Goal: Navigation & Orientation: Find specific page/section

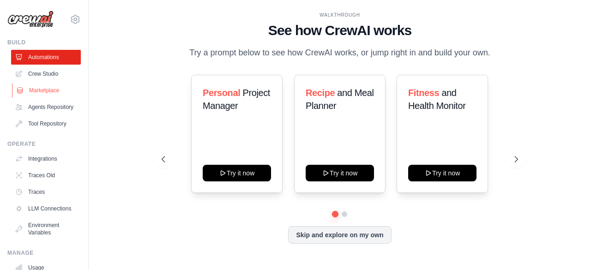
click at [50, 87] on link "Marketplace" at bounding box center [47, 90] width 70 height 15
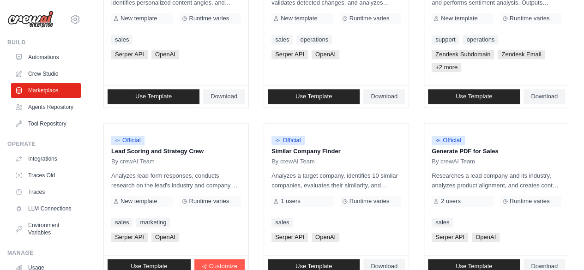
scroll to position [609, 0]
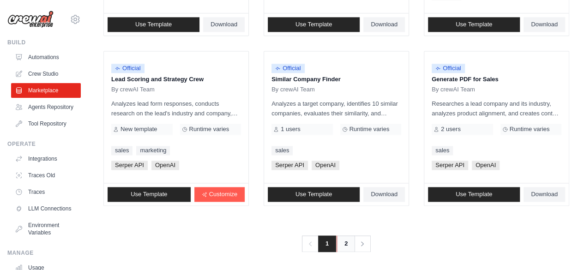
click at [346, 243] on link "2" at bounding box center [346, 244] width 18 height 17
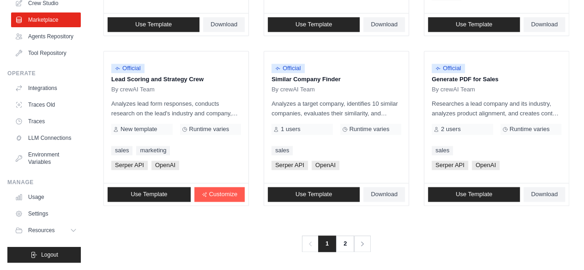
scroll to position [85, 0]
click at [40, 212] on link "Settings" at bounding box center [47, 213] width 70 height 15
click at [71, 229] on icon at bounding box center [74, 230] width 7 height 7
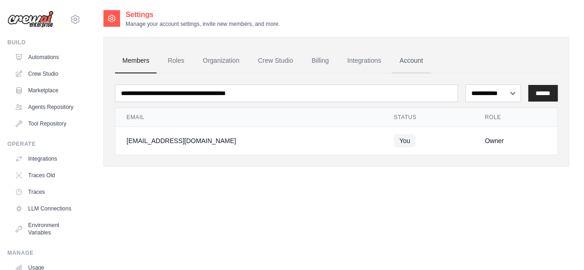
click at [406, 61] on link "Account" at bounding box center [411, 60] width 38 height 25
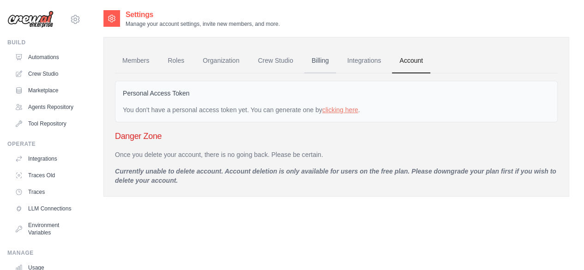
click at [318, 61] on link "Billing" at bounding box center [320, 60] width 32 height 25
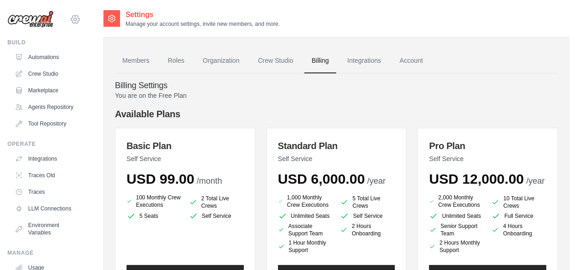
click at [70, 20] on icon at bounding box center [75, 19] width 11 height 11
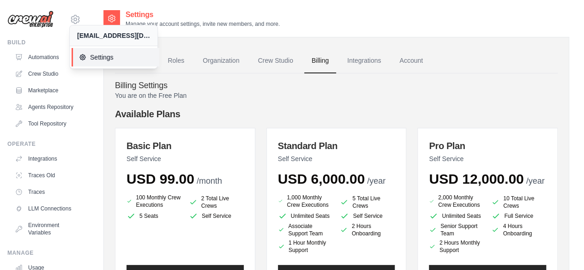
click at [107, 58] on span "Settings" at bounding box center [115, 57] width 73 height 9
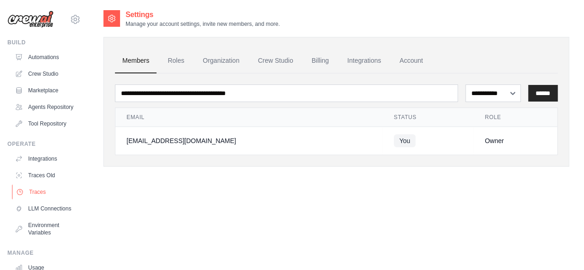
scroll to position [85, 0]
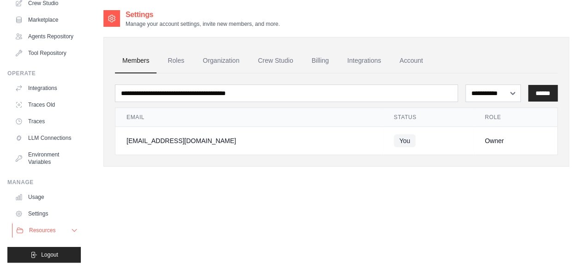
click at [55, 230] on span "Resources" at bounding box center [42, 230] width 26 height 7
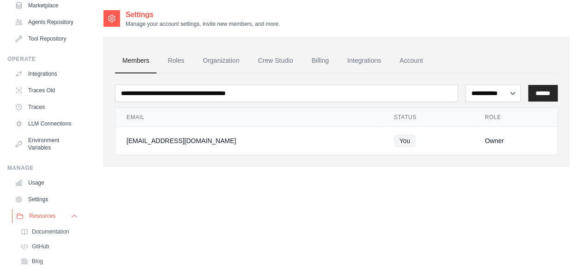
scroll to position [144, 0]
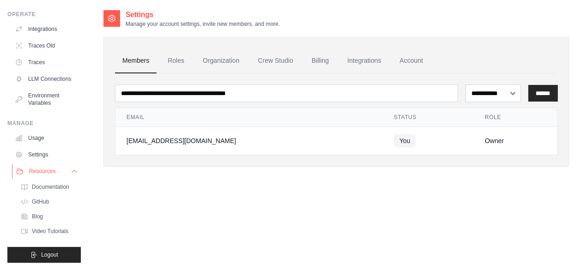
click at [48, 174] on span "Resources" at bounding box center [42, 171] width 26 height 7
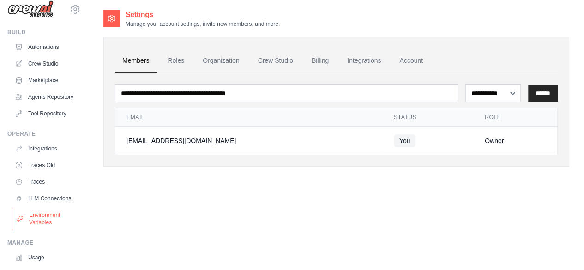
scroll to position [0, 0]
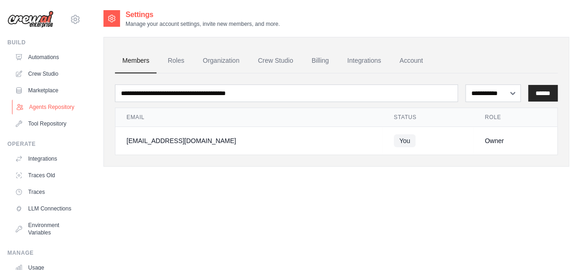
click at [34, 109] on link "Agents Repository" at bounding box center [47, 107] width 70 height 15
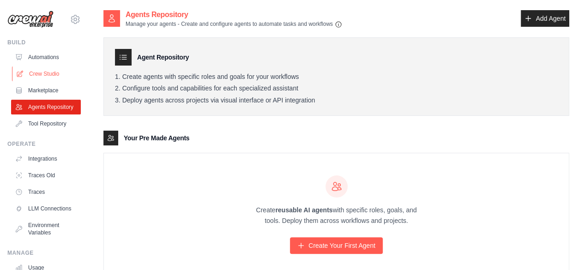
click at [52, 76] on link "Crew Studio" at bounding box center [47, 74] width 70 height 15
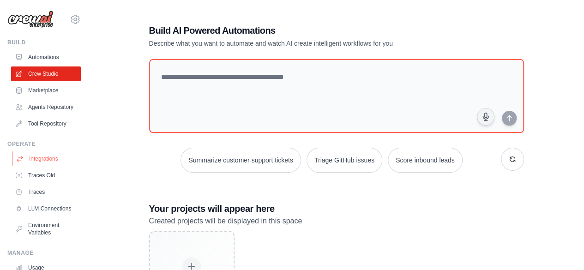
click at [53, 166] on link "Integrations" at bounding box center [47, 158] width 70 height 15
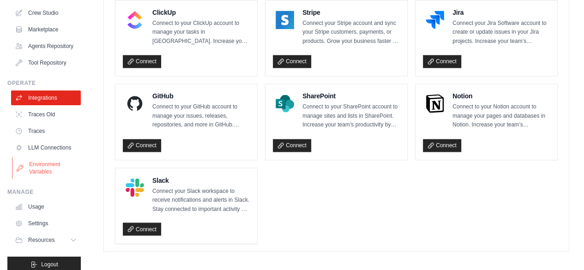
scroll to position [85, 0]
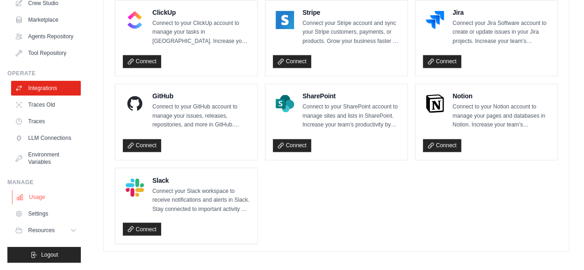
click at [38, 198] on link "Usage" at bounding box center [47, 197] width 70 height 15
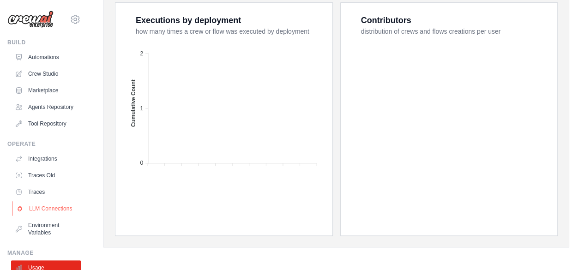
scroll to position [85, 0]
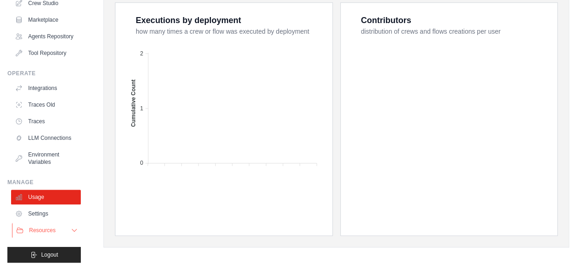
click at [55, 228] on span "Resources" at bounding box center [42, 230] width 26 height 7
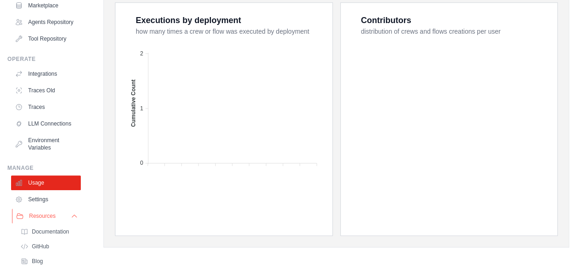
scroll to position [144, 0]
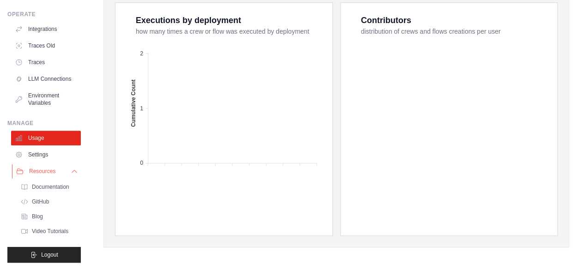
click at [53, 171] on span "Resources" at bounding box center [42, 171] width 26 height 7
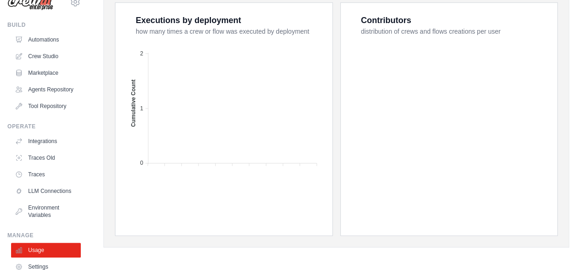
scroll to position [0, 0]
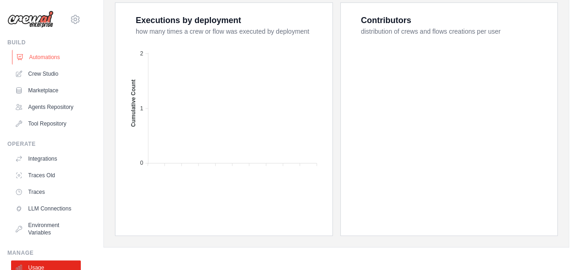
click at [47, 56] on link "Automations" at bounding box center [47, 57] width 70 height 15
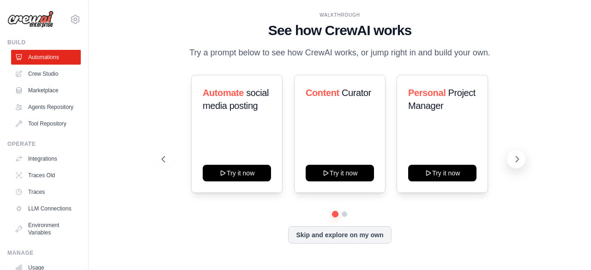
click at [516, 158] on icon at bounding box center [517, 159] width 9 height 9
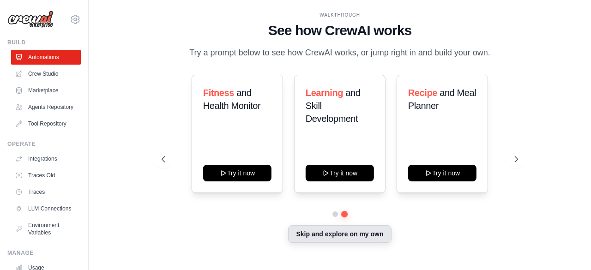
click at [351, 240] on button "Skip and explore on my own" at bounding box center [339, 234] width 103 height 18
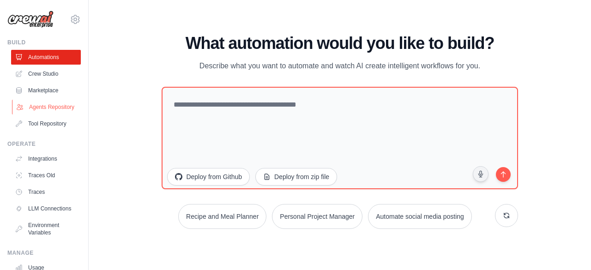
click at [42, 114] on link "Agents Repository" at bounding box center [47, 107] width 70 height 15
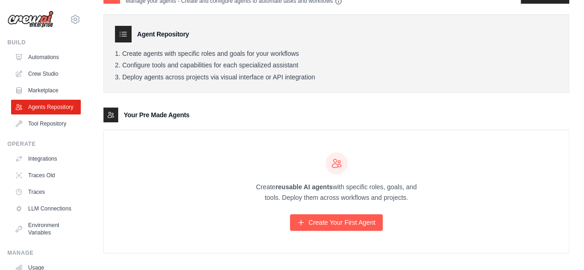
scroll to position [30, 0]
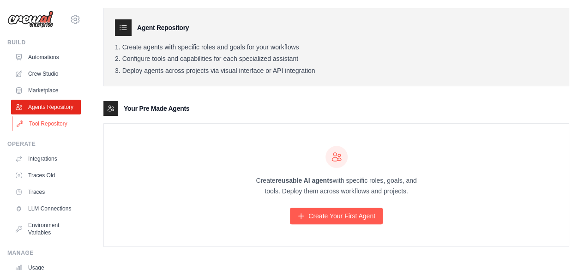
click at [39, 129] on link "Tool Repository" at bounding box center [47, 123] width 70 height 15
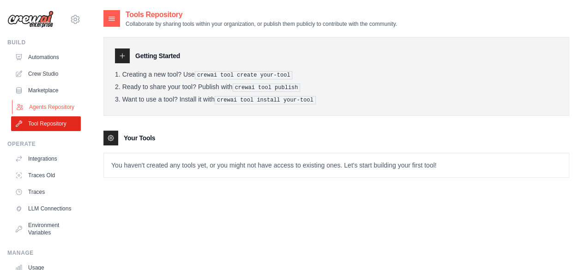
click at [44, 112] on link "Agents Repository" at bounding box center [47, 107] width 70 height 15
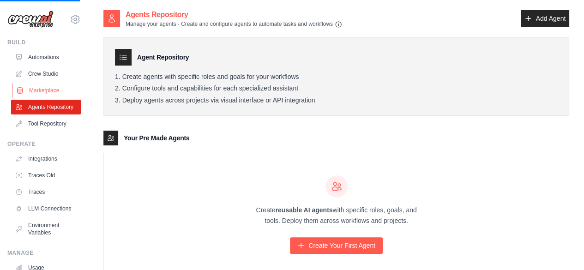
click at [43, 89] on link "Marketplace" at bounding box center [47, 90] width 70 height 15
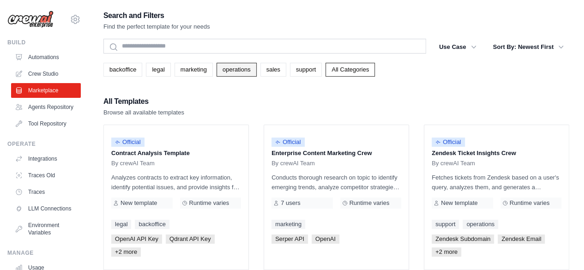
click at [230, 74] on link "operations" at bounding box center [237, 70] width 40 height 14
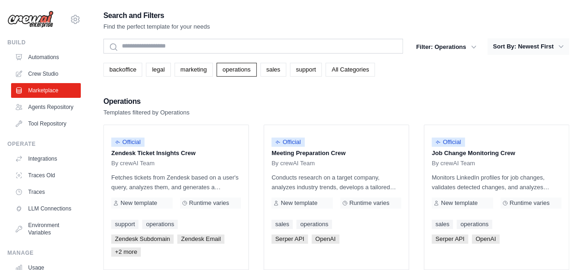
click at [530, 48] on button "Sort By: Newest First" at bounding box center [529, 46] width 82 height 17
click at [474, 49] on icon "button" at bounding box center [473, 46] width 9 height 9
click at [541, 48] on button "Sort By: Newest First" at bounding box center [529, 46] width 82 height 17
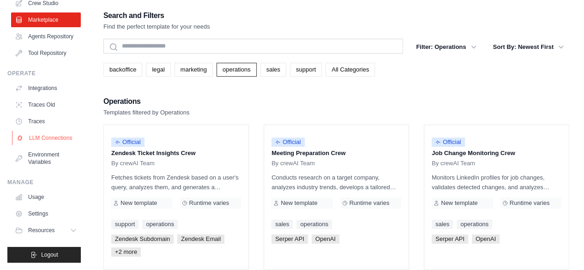
click at [33, 138] on link "LLM Connections" at bounding box center [47, 138] width 70 height 15
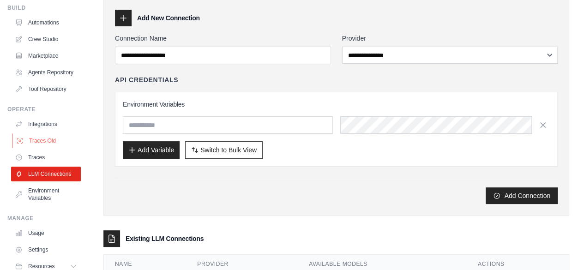
scroll to position [35, 0]
click at [40, 205] on link "Environment Variables" at bounding box center [47, 194] width 70 height 22
